Goal: Check status: Check status

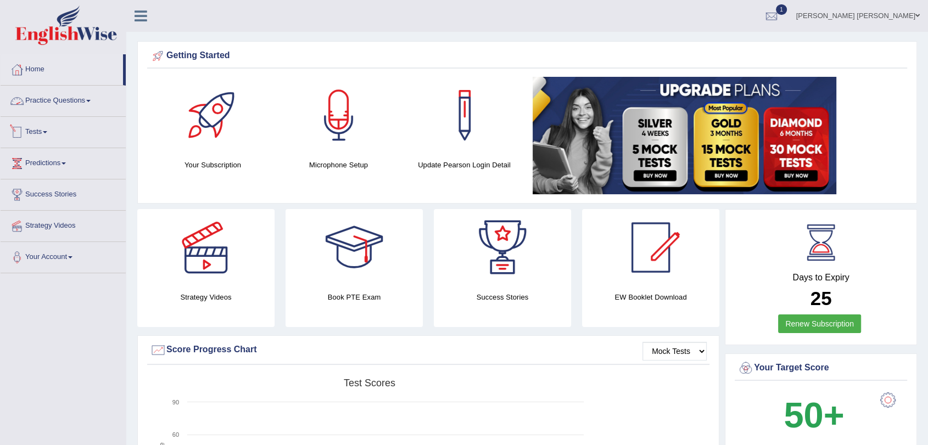
click at [32, 131] on link "Tests" at bounding box center [63, 130] width 125 height 27
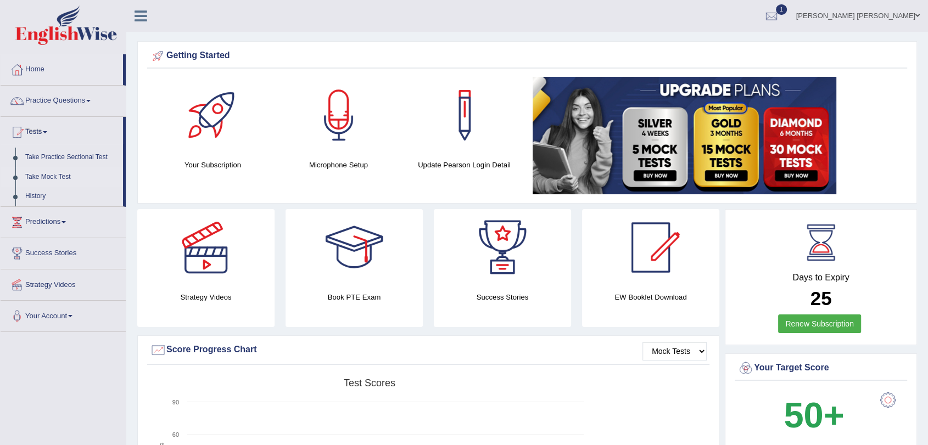
click at [56, 175] on link "Take Mock Test" at bounding box center [71, 178] width 103 height 20
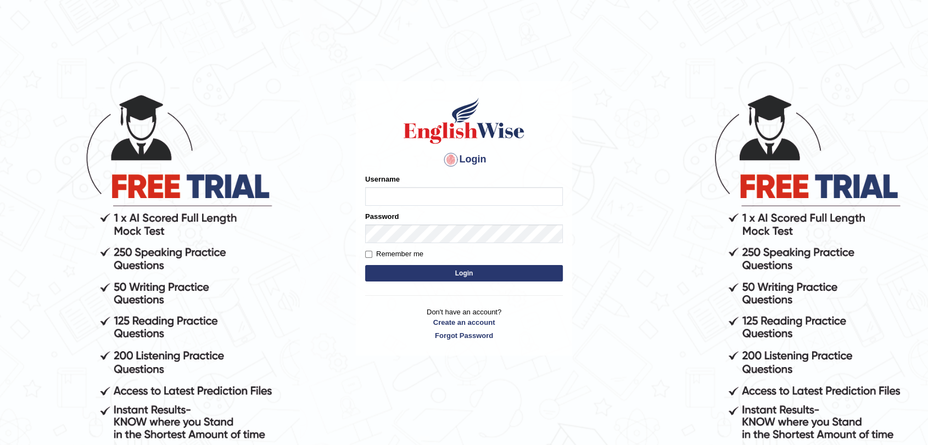
click at [525, 203] on input "Username" at bounding box center [464, 196] width 198 height 19
type input "SantiagoA"
click at [365, 265] on button "Login" at bounding box center [464, 273] width 198 height 16
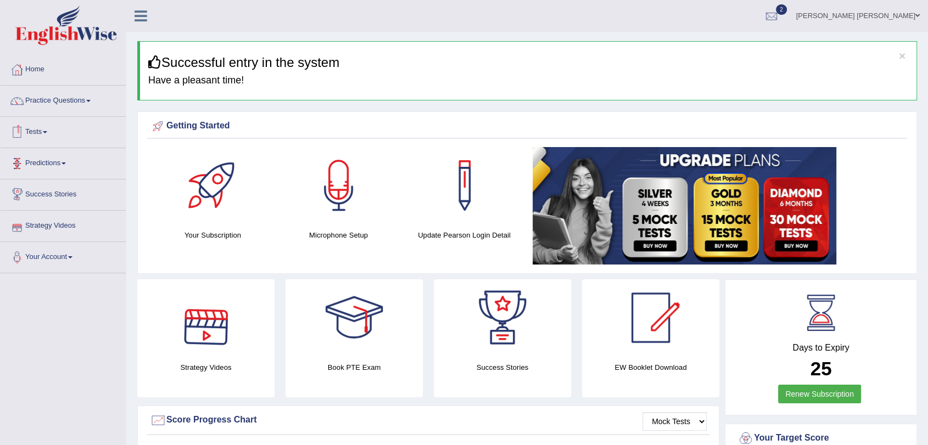
click at [40, 142] on link "Tests" at bounding box center [63, 130] width 125 height 27
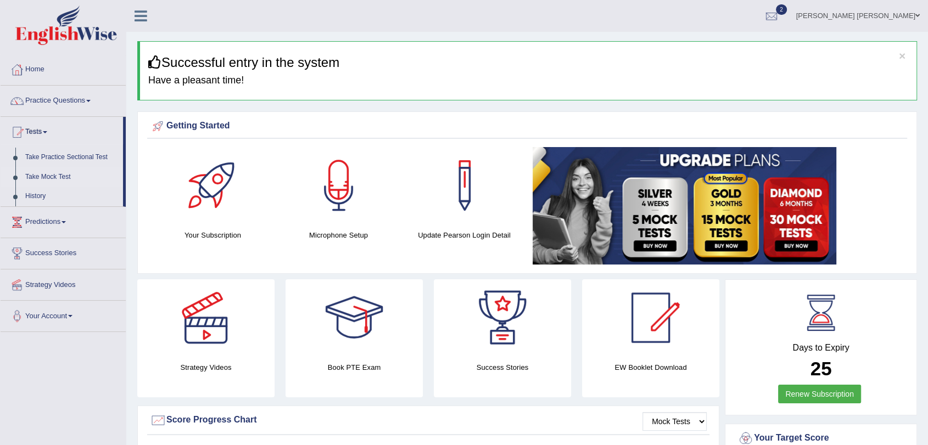
click at [47, 179] on link "Take Mock Test" at bounding box center [71, 178] width 103 height 20
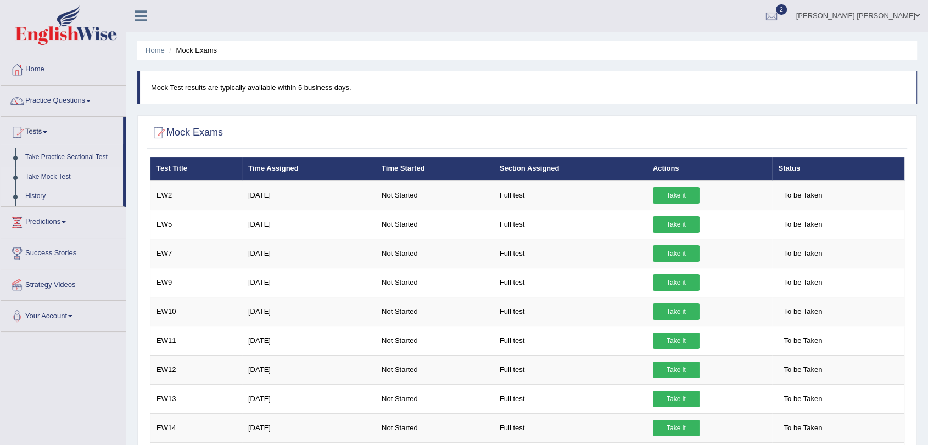
click at [35, 194] on link "History" at bounding box center [71, 197] width 103 height 20
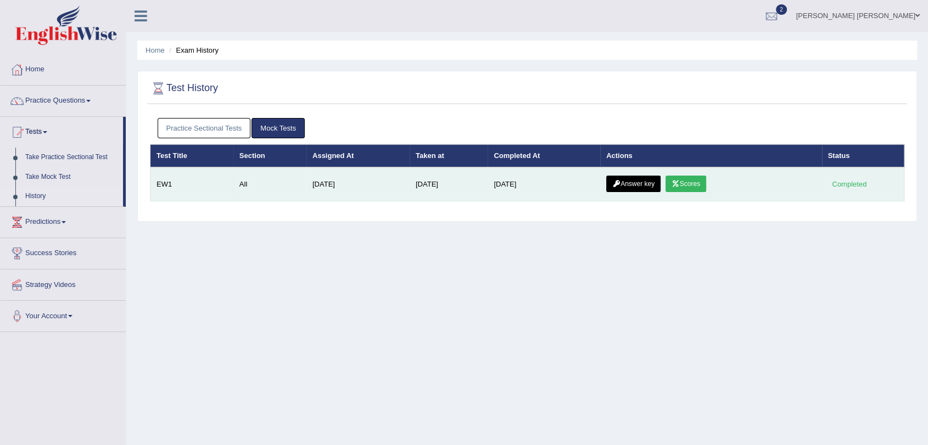
click at [690, 186] on link "Scores" at bounding box center [686, 184] width 41 height 16
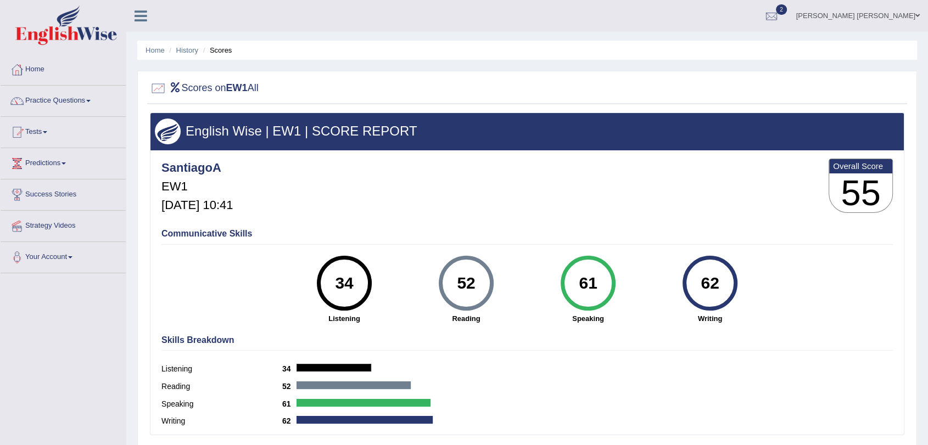
click at [180, 45] on li "History" at bounding box center [182, 50] width 32 height 10
click at [189, 52] on link "History" at bounding box center [187, 50] width 22 height 8
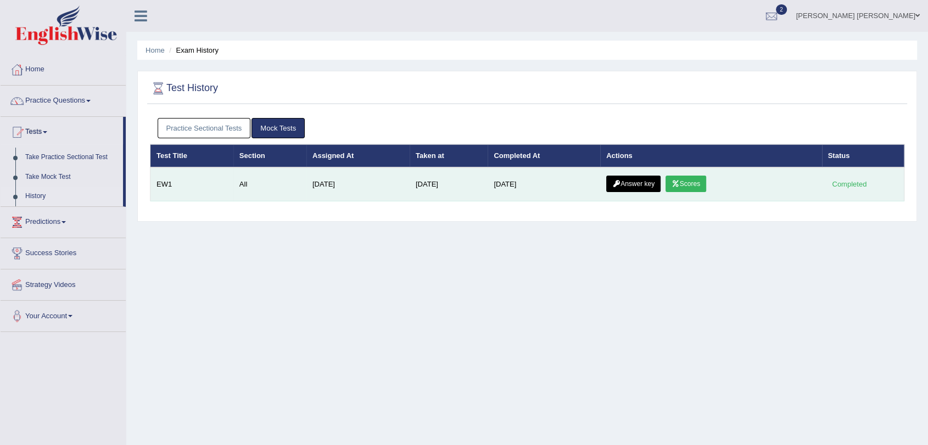
click at [626, 181] on link "Answer key" at bounding box center [633, 184] width 54 height 16
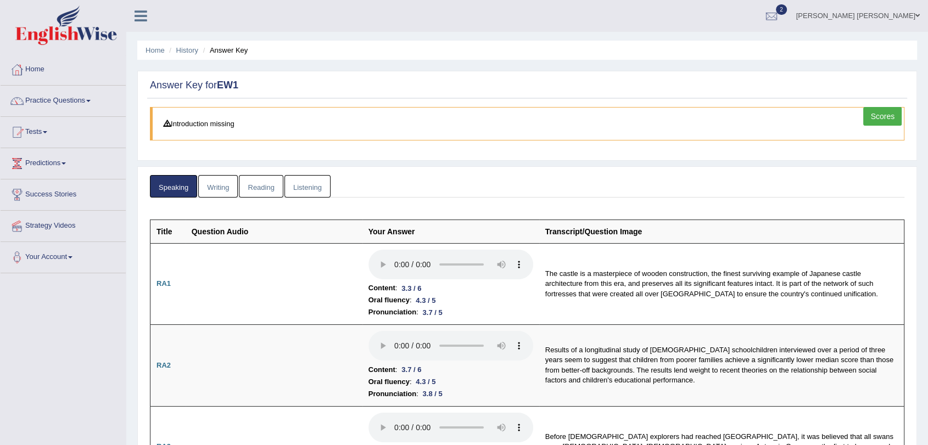
click at [219, 194] on link "Writing" at bounding box center [218, 186] width 40 height 23
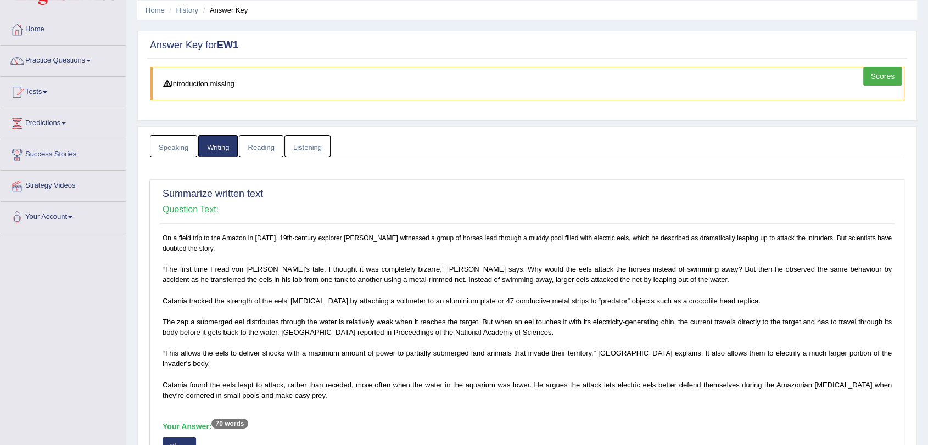
scroll to position [40, 0]
click at [250, 144] on link "Reading" at bounding box center [261, 147] width 44 height 23
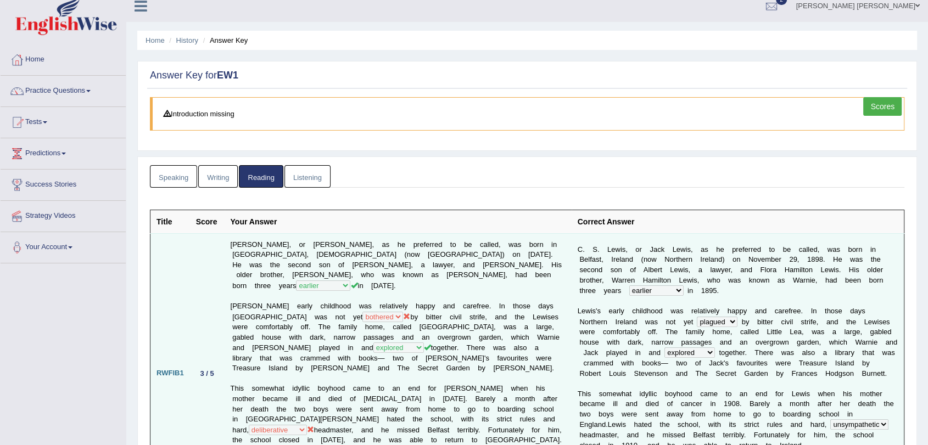
scroll to position [0, 0]
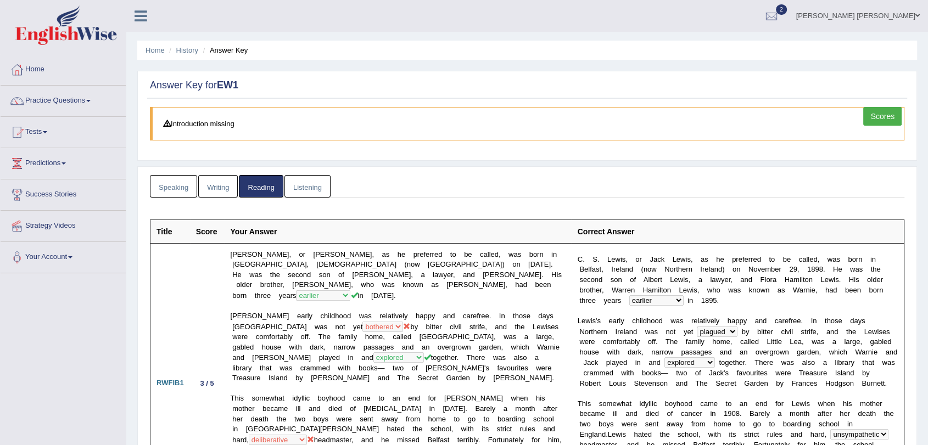
click at [309, 183] on link "Listening" at bounding box center [308, 186] width 46 height 23
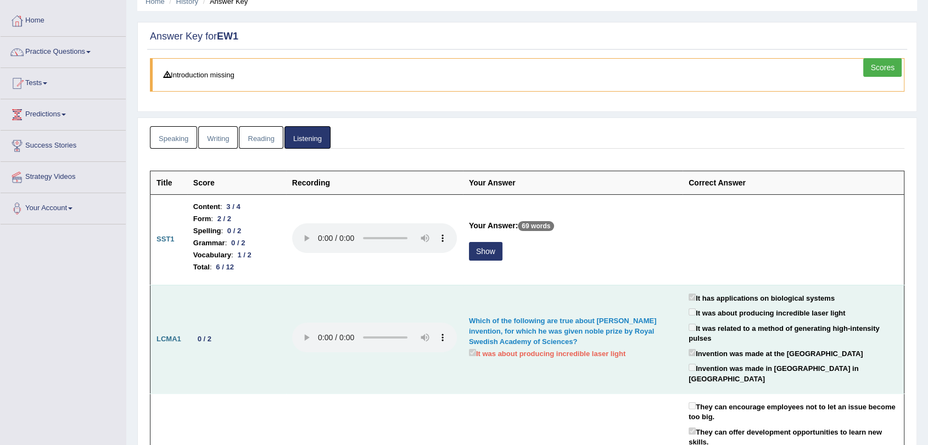
scroll to position [48, 0]
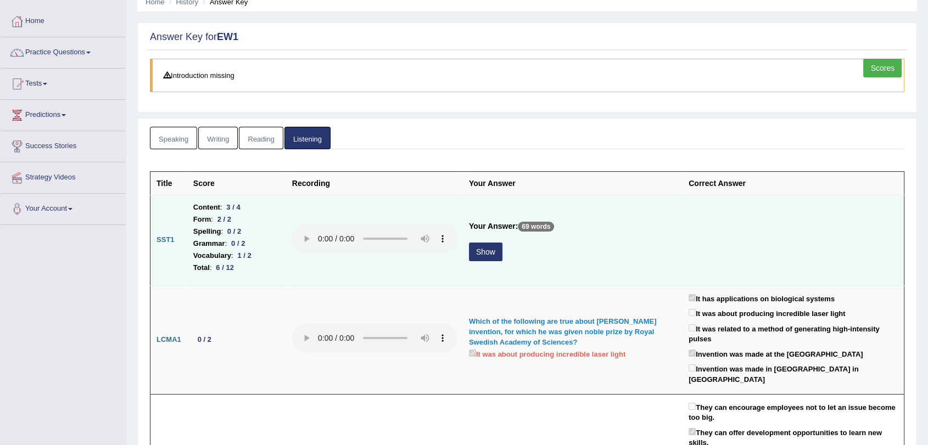
click at [492, 255] on button "Show" at bounding box center [486, 252] width 34 height 19
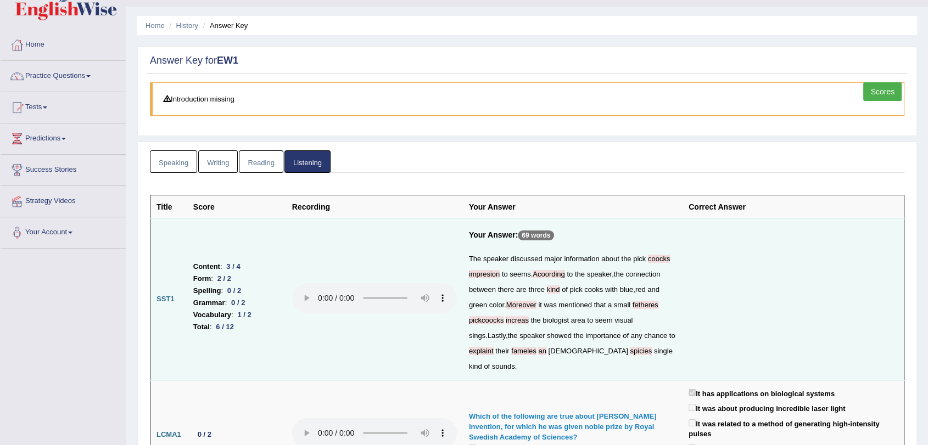
scroll to position [24, 0]
